Goal: Transaction & Acquisition: Obtain resource

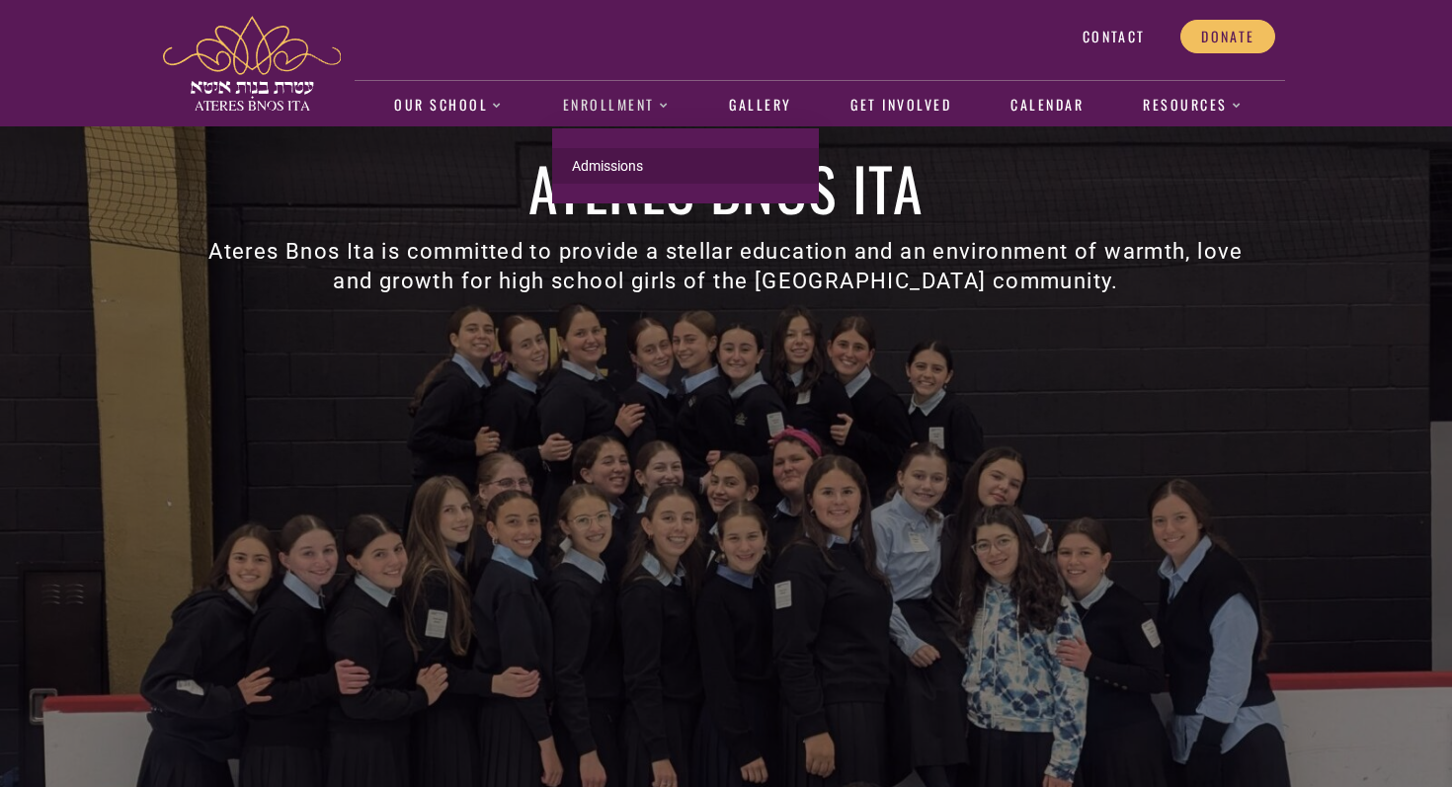
click at [594, 177] on link "Admissions" at bounding box center [685, 166] width 267 height 36
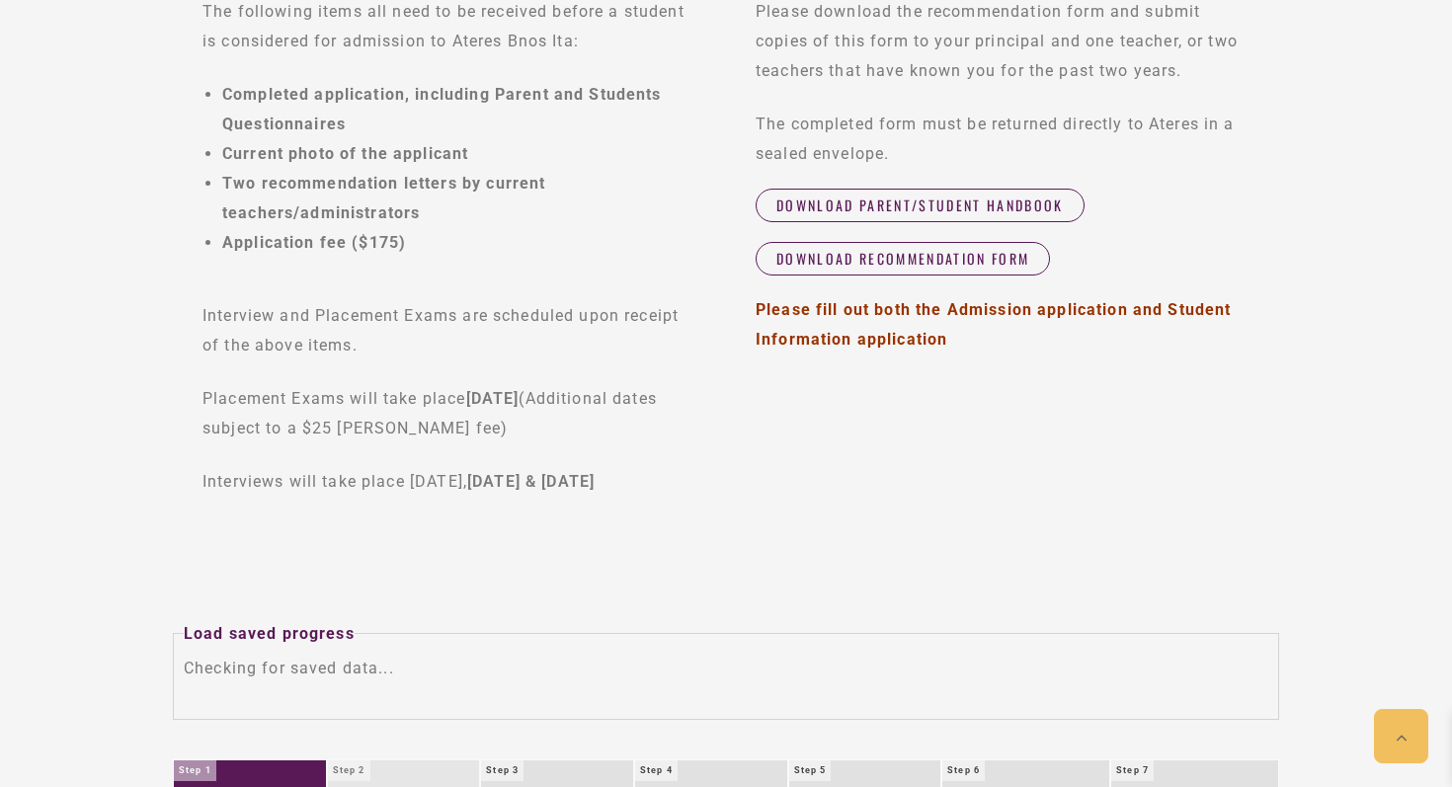
scroll to position [765, 0]
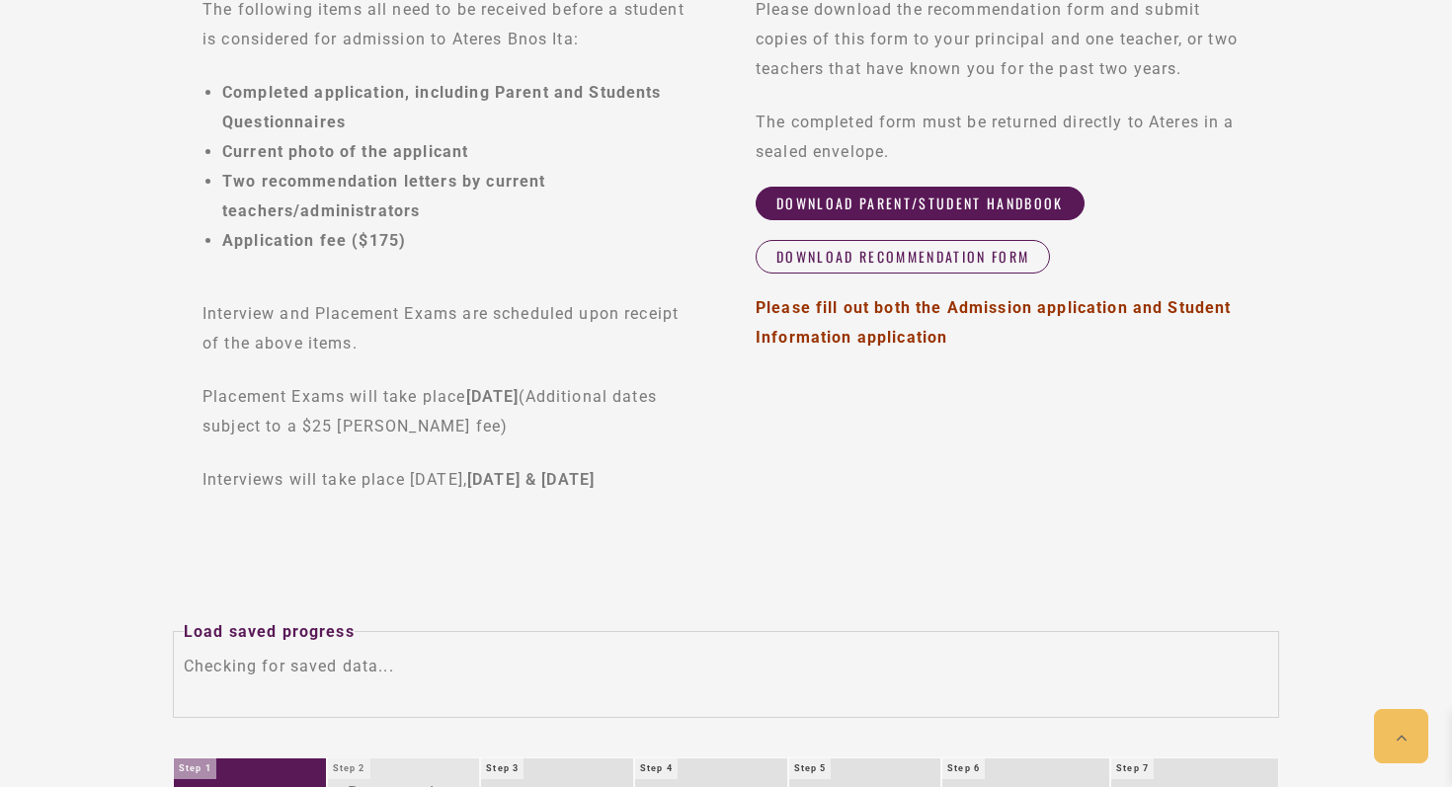
click at [1004, 213] on link "Download Parent/Student Handbook" at bounding box center [919, 204] width 329 height 34
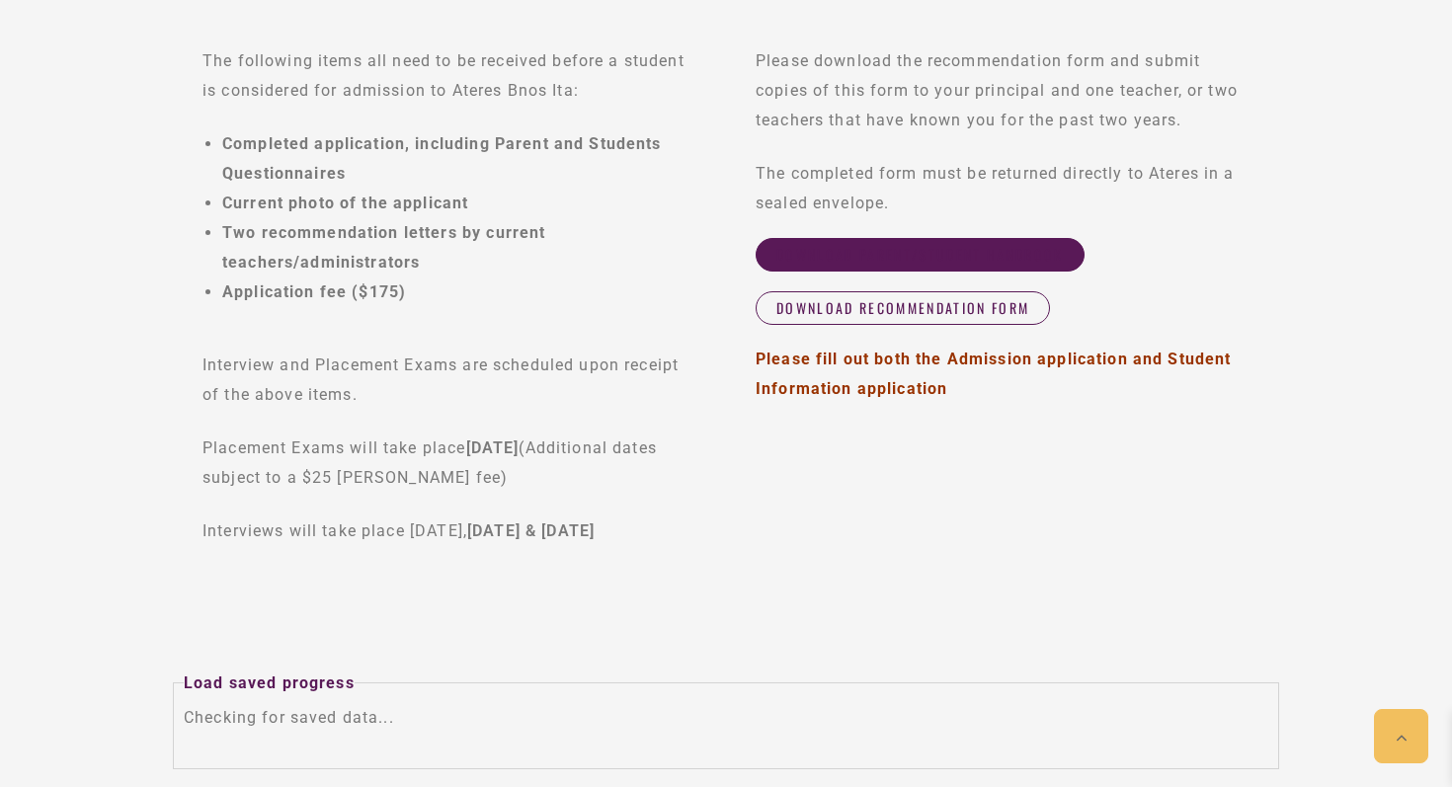
scroll to position [713, 0]
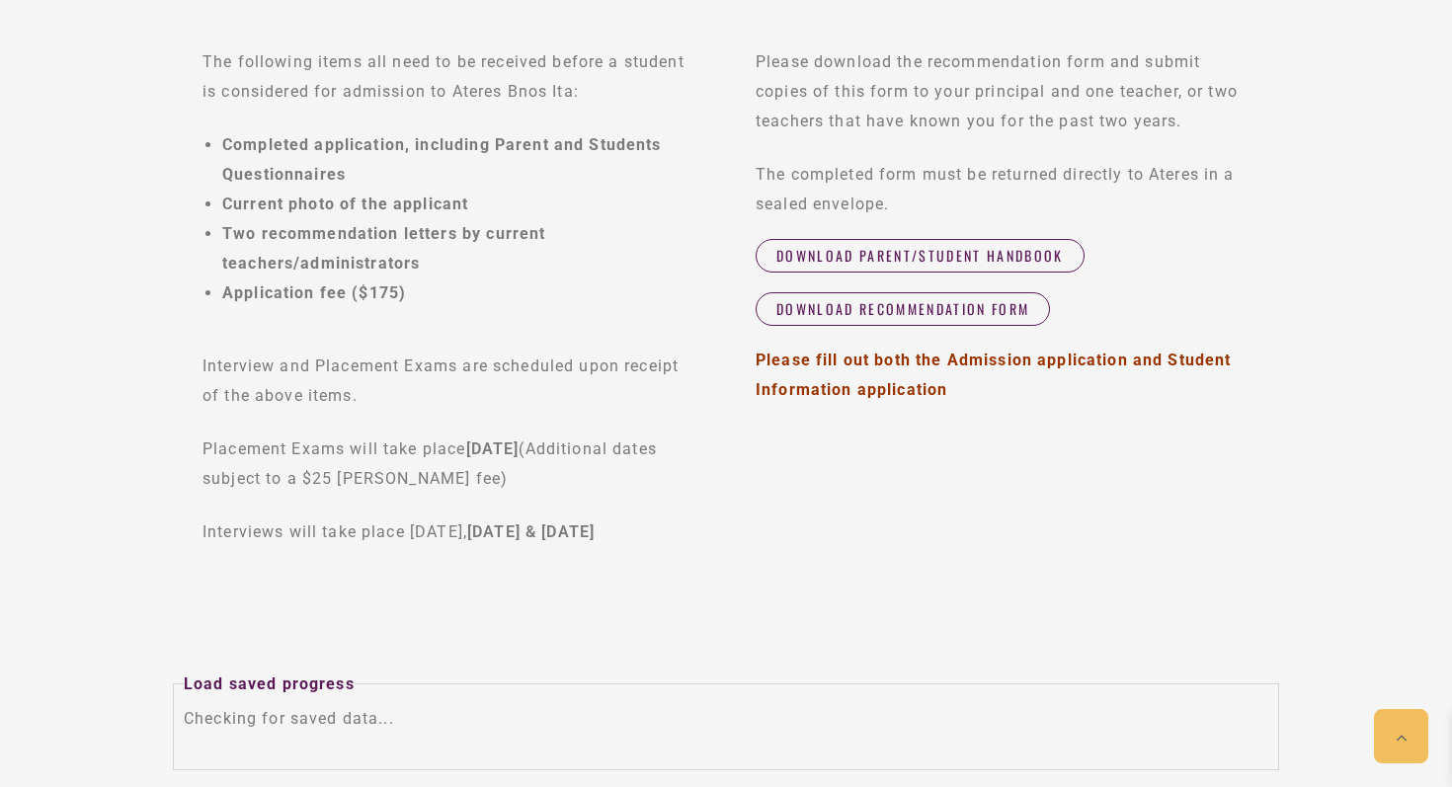
click at [988, 197] on p "The completed form must be returned directly to Ateres in a sealed envelope." at bounding box center [1002, 189] width 494 height 59
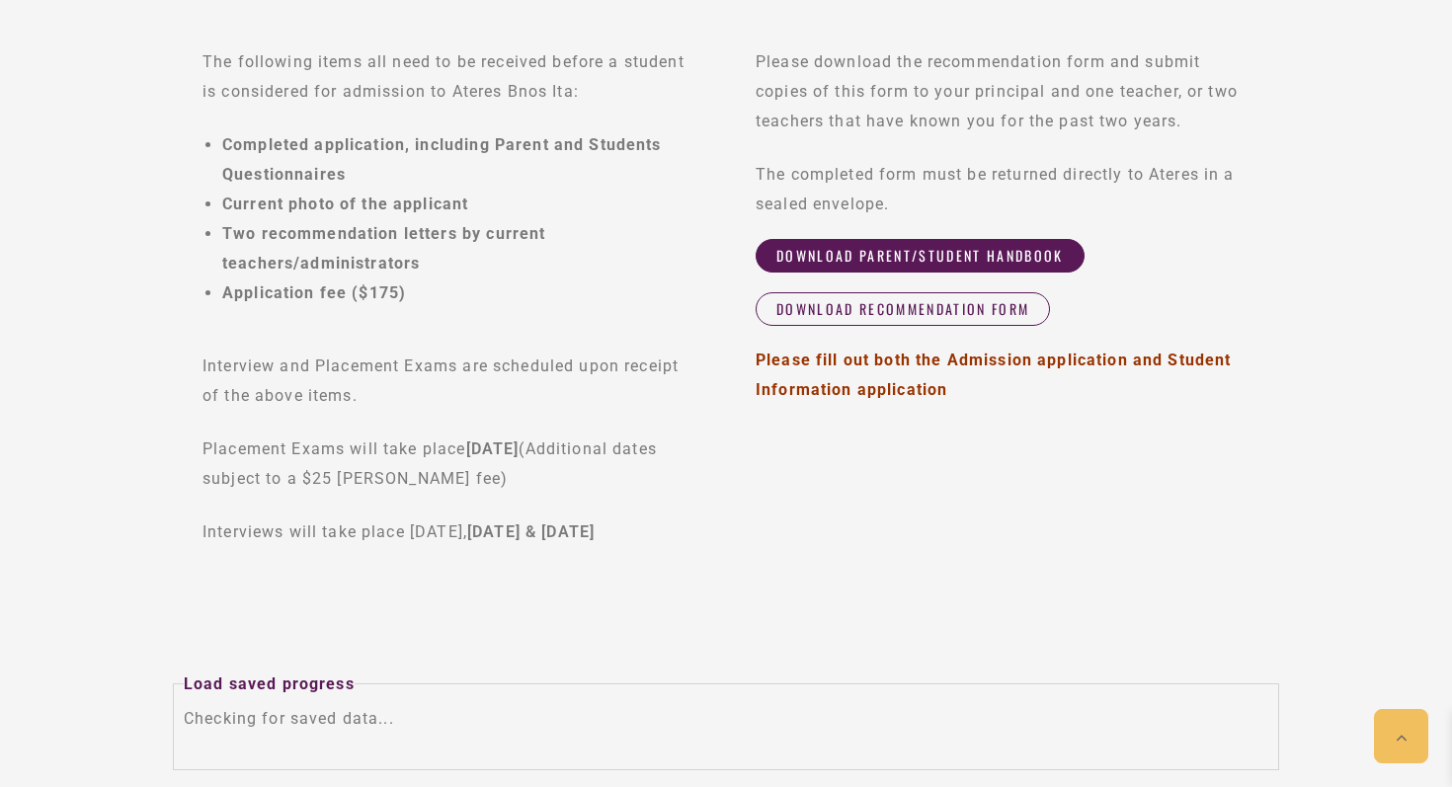
click at [979, 266] on link "Download Parent/Student Handbook" at bounding box center [919, 256] width 329 height 34
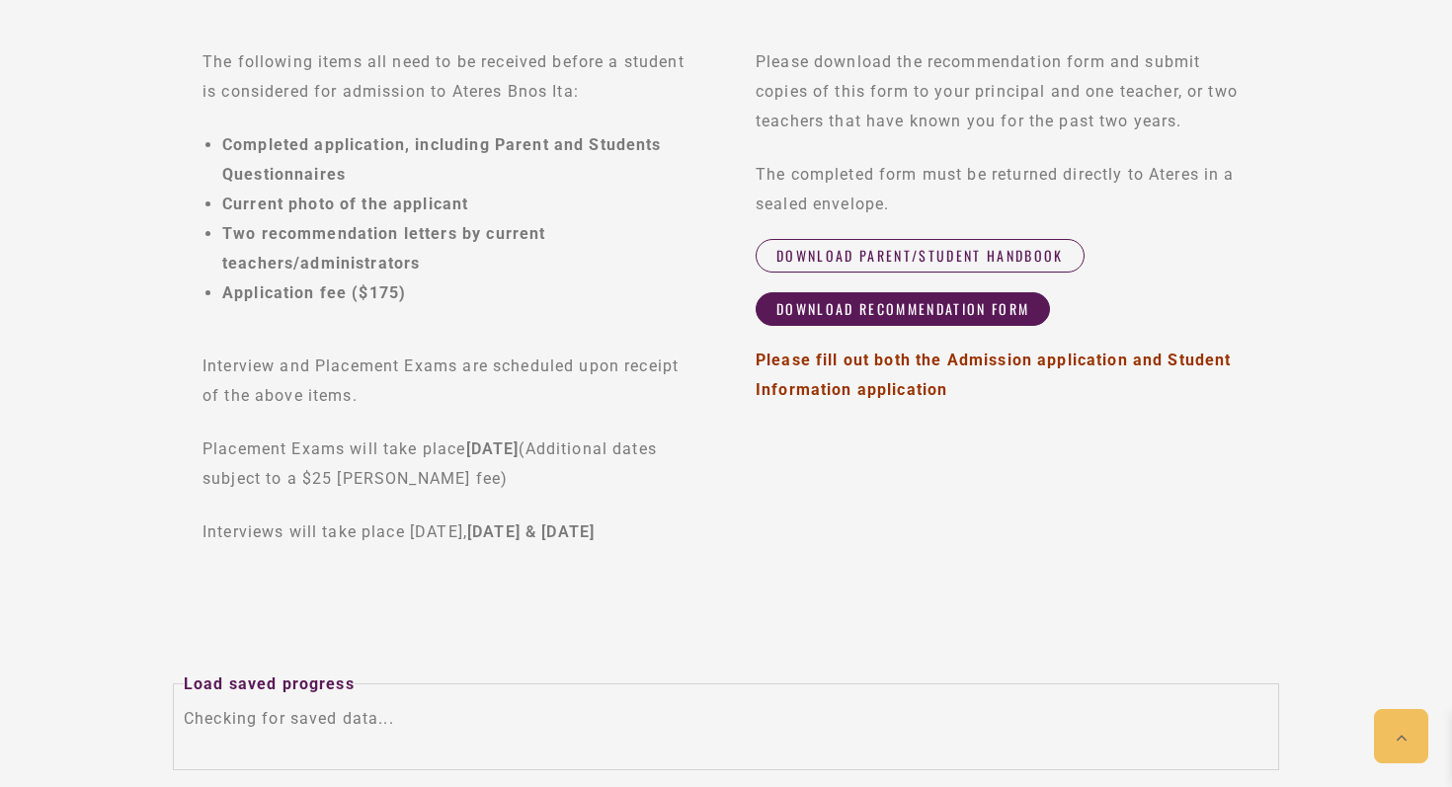
click at [911, 313] on span "Download Recommendation Form" at bounding box center [902, 309] width 253 height 18
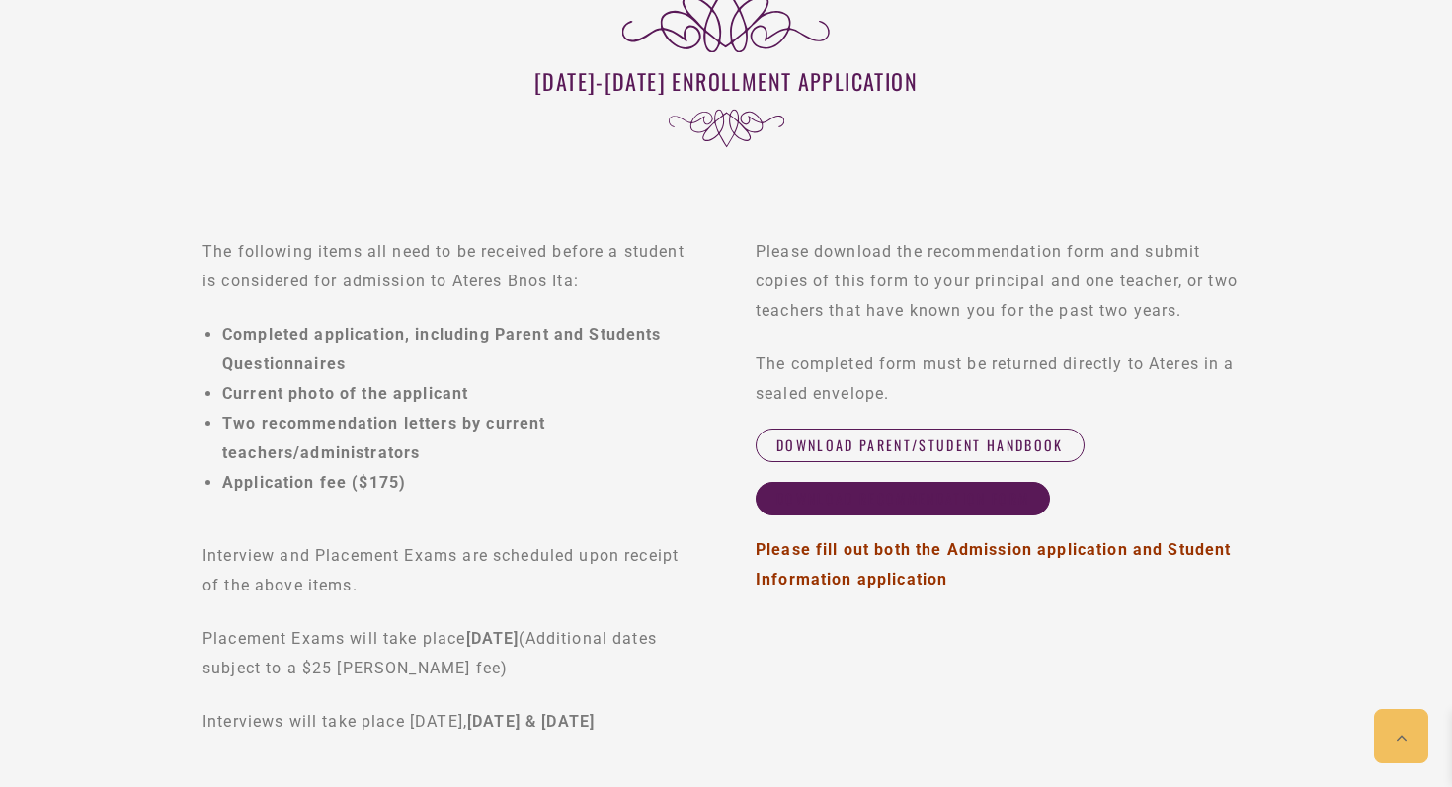
scroll to position [515, 0]
